Goal: Information Seeking & Learning: Compare options

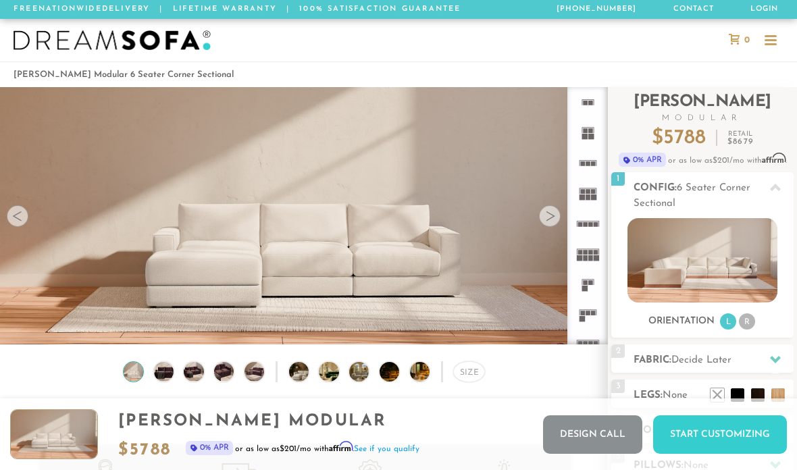
click at [589, 229] on icon at bounding box center [587, 224] width 30 height 30
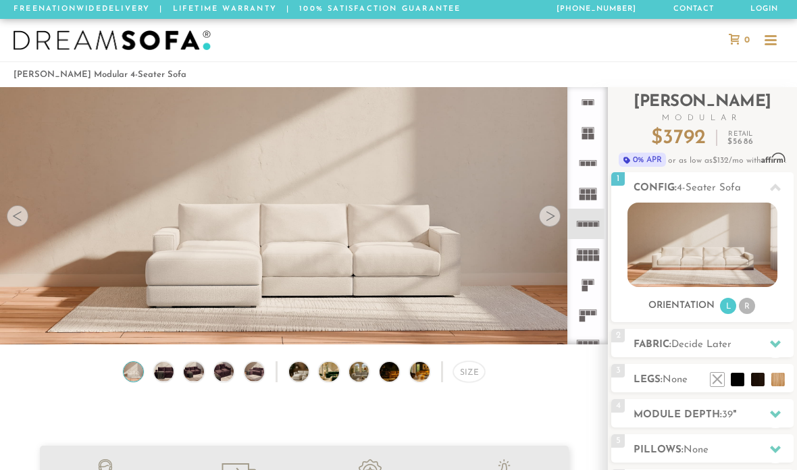
click at [591, 223] on rect at bounding box center [589, 224] width 5 height 5
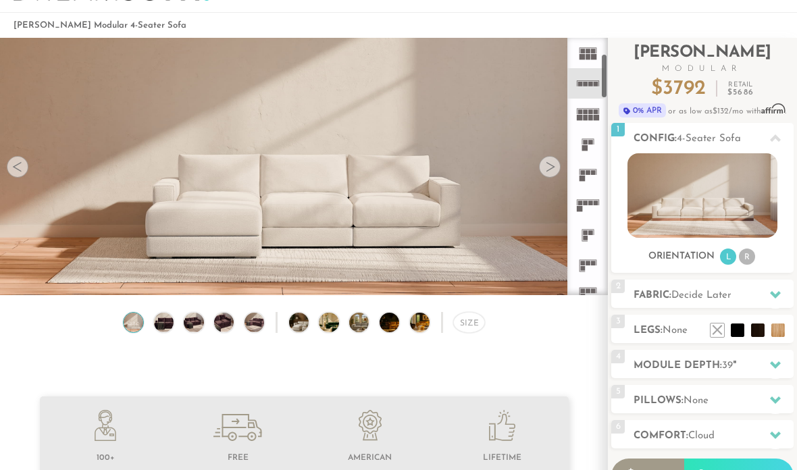
scroll to position [93, 0]
click at [591, 208] on icon at bounding box center [587, 203] width 30 height 30
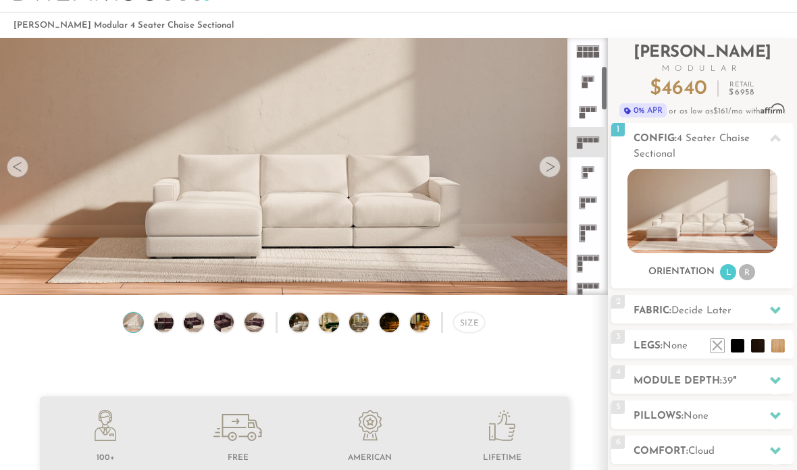
scroll to position [158, 0]
click at [593, 230] on icon at bounding box center [587, 229] width 30 height 30
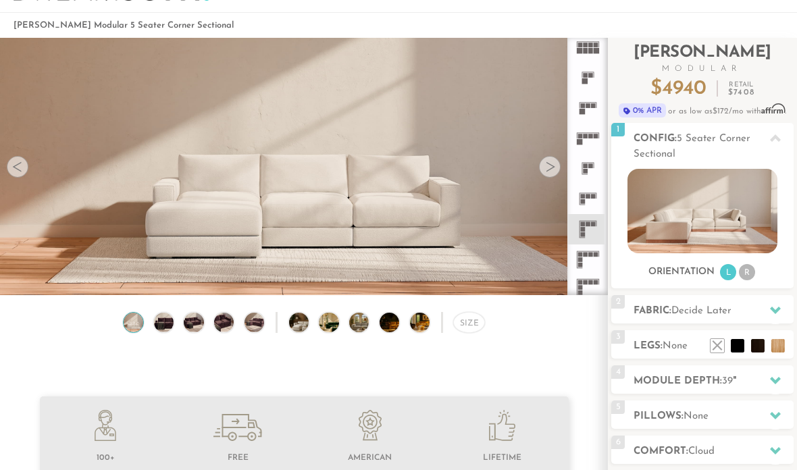
click at [593, 204] on icon at bounding box center [587, 199] width 30 height 30
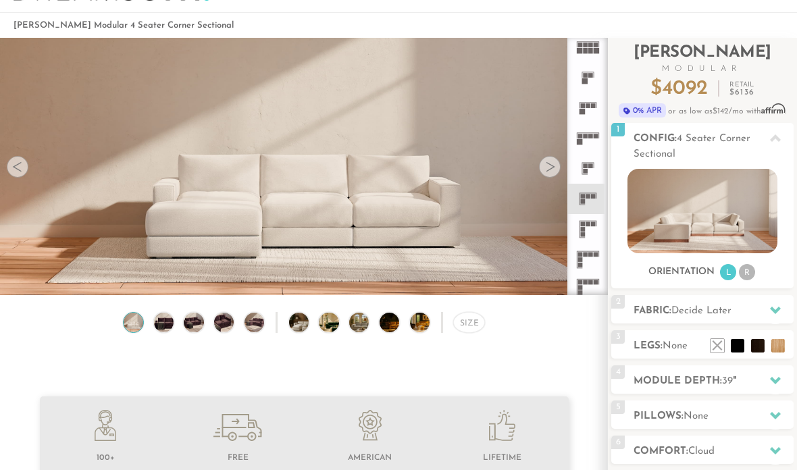
click at [462, 330] on div "Size" at bounding box center [469, 322] width 32 height 21
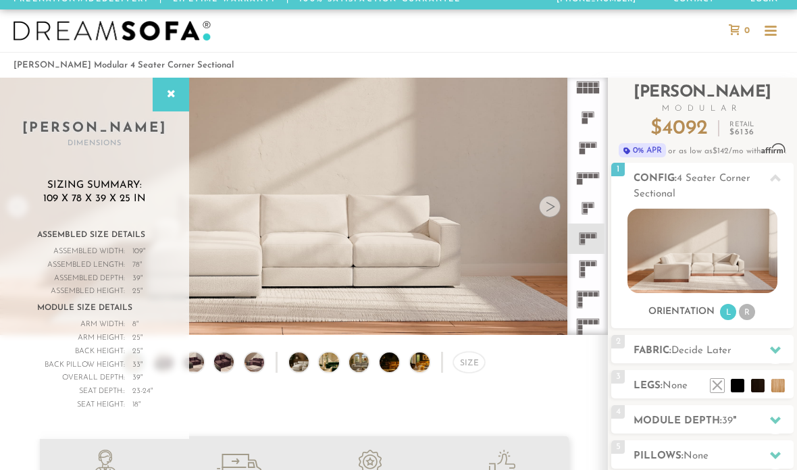
scroll to position [8, 0]
